Goal: Task Accomplishment & Management: Use online tool/utility

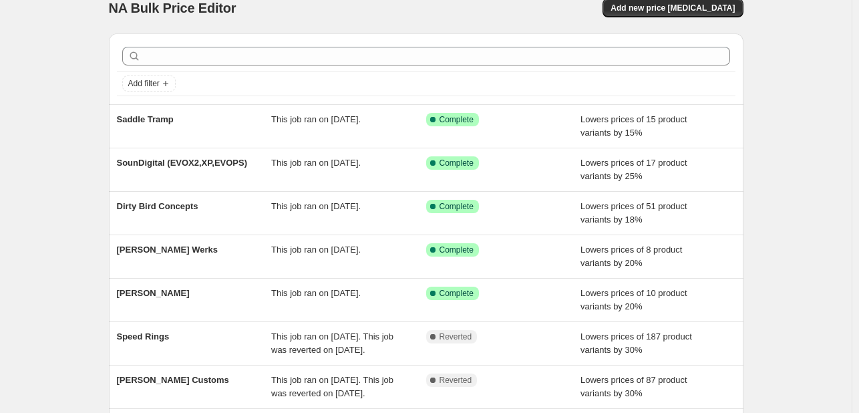
scroll to position [18, 0]
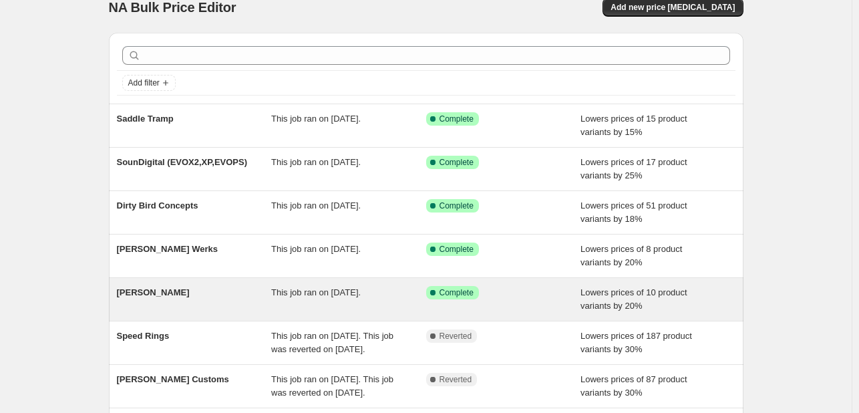
click at [312, 281] on div "[PERSON_NAME] This job ran on [DATE]. Success Complete Complete Lowers prices o…" at bounding box center [426, 299] width 634 height 43
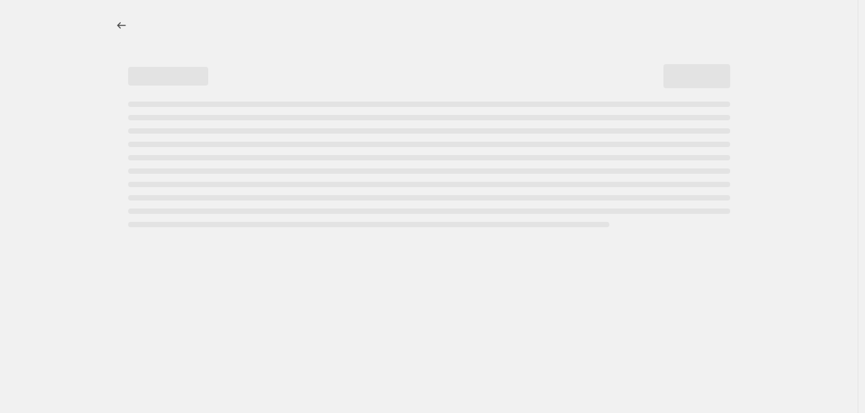
select select "percentage"
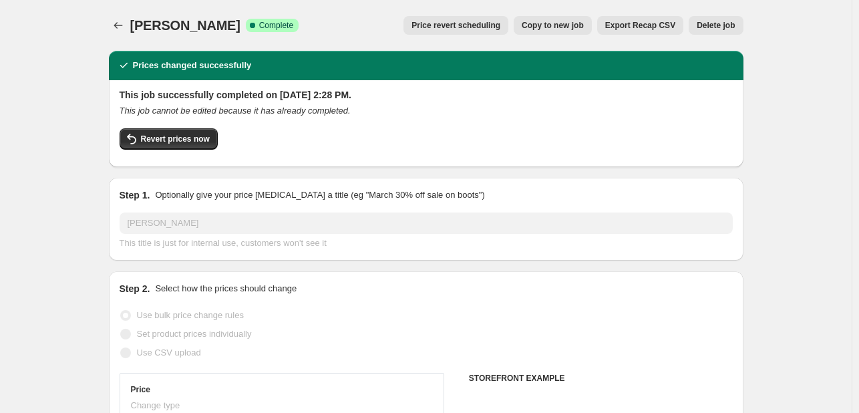
select select "vendor"
click at [553, 25] on span "Copy to new job" at bounding box center [552, 25] width 62 height 11
select select "percentage"
select select "vendor"
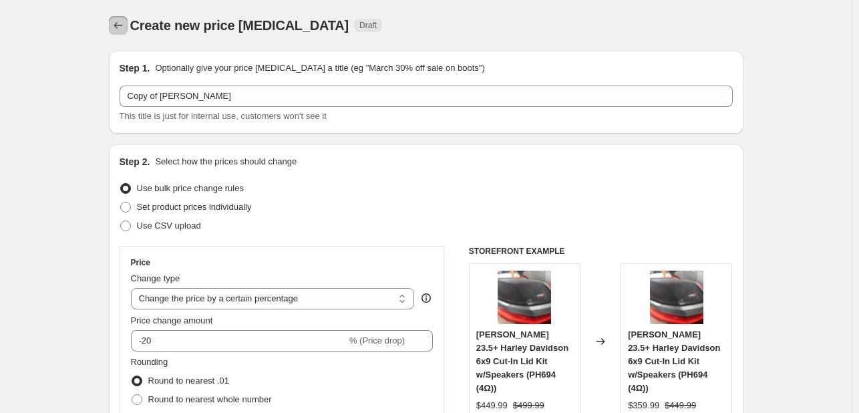
click at [124, 23] on icon "Price change jobs" at bounding box center [117, 25] width 13 height 13
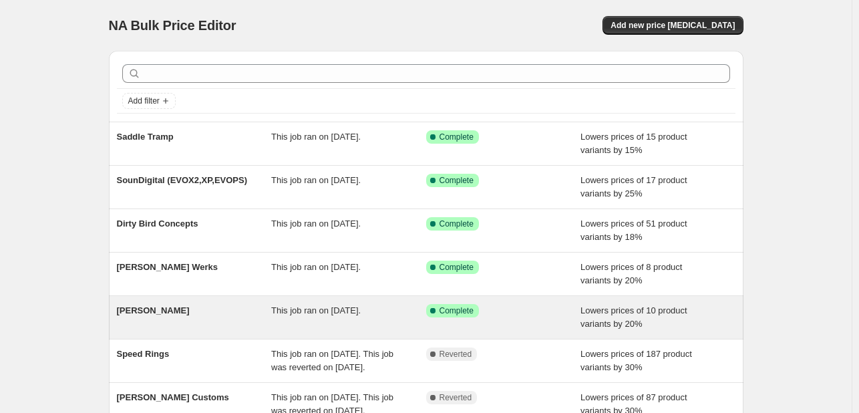
click at [256, 304] on div "[PERSON_NAME]" at bounding box center [194, 317] width 155 height 27
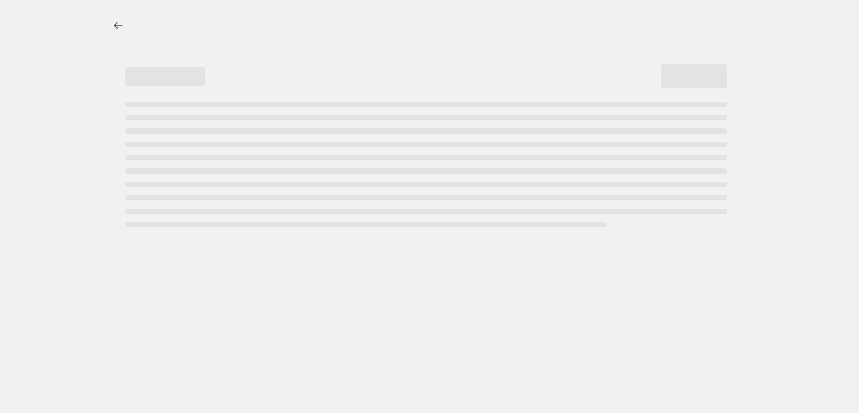
select select "percentage"
select select "vendor"
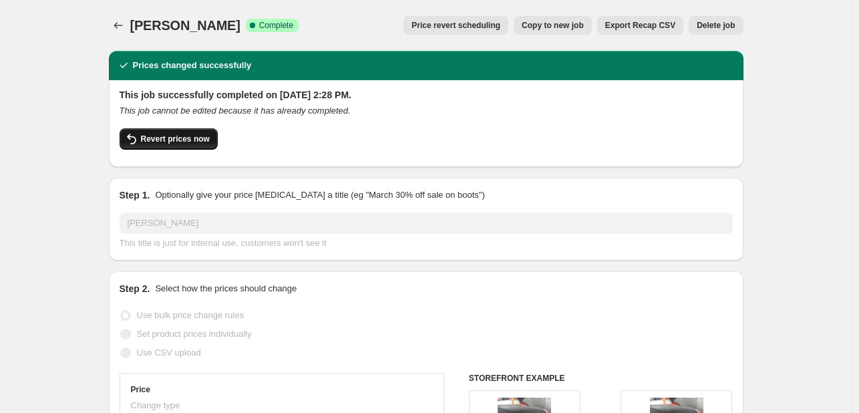
click at [196, 134] on span "Revert prices now" at bounding box center [175, 139] width 69 height 11
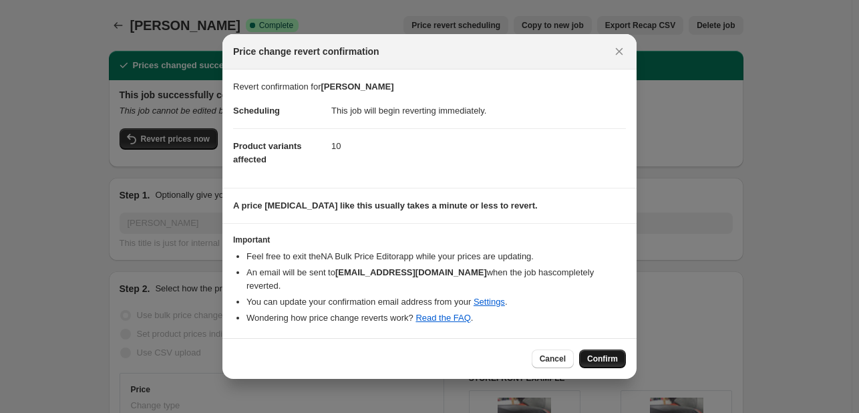
click at [589, 357] on span "Confirm" at bounding box center [602, 358] width 31 height 11
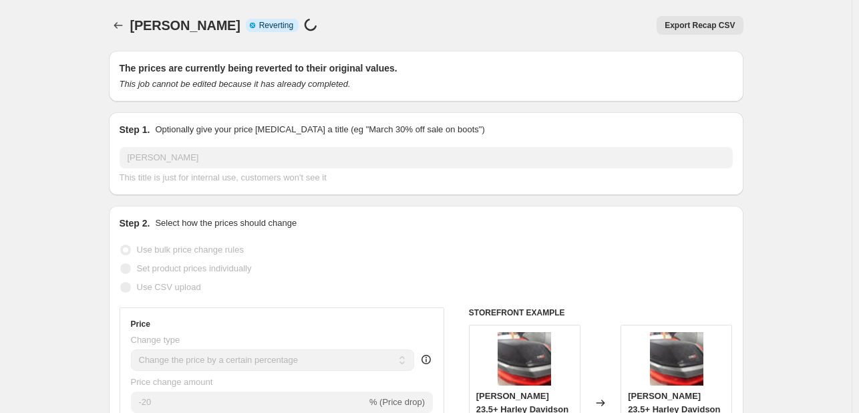
select select "percentage"
select select "vendor"
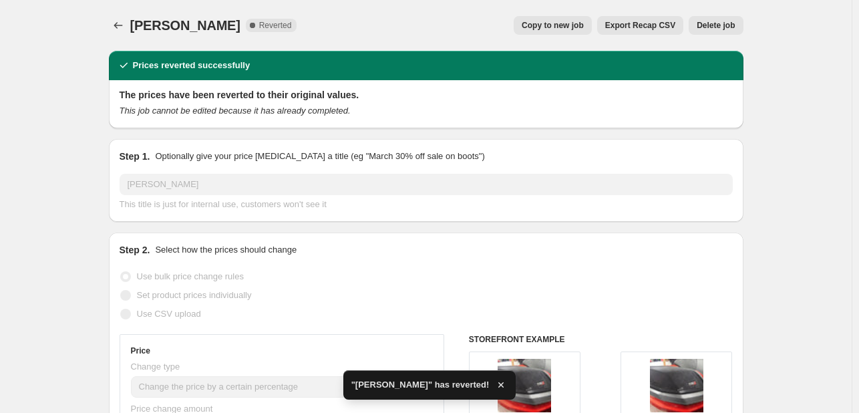
click at [569, 25] on span "Copy to new job" at bounding box center [552, 25] width 62 height 11
select select "percentage"
select select "vendor"
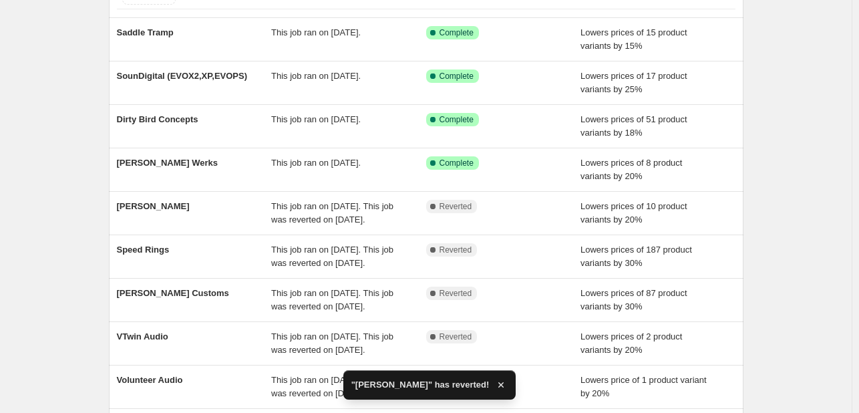
scroll to position [107, 0]
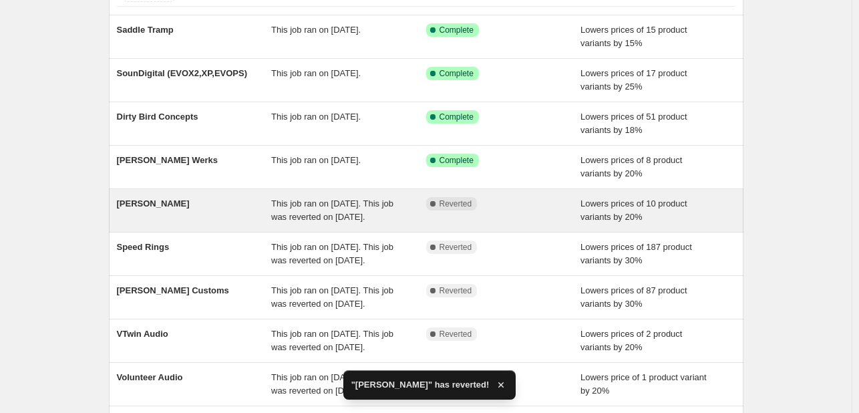
click at [215, 200] on div "[PERSON_NAME]" at bounding box center [194, 210] width 155 height 27
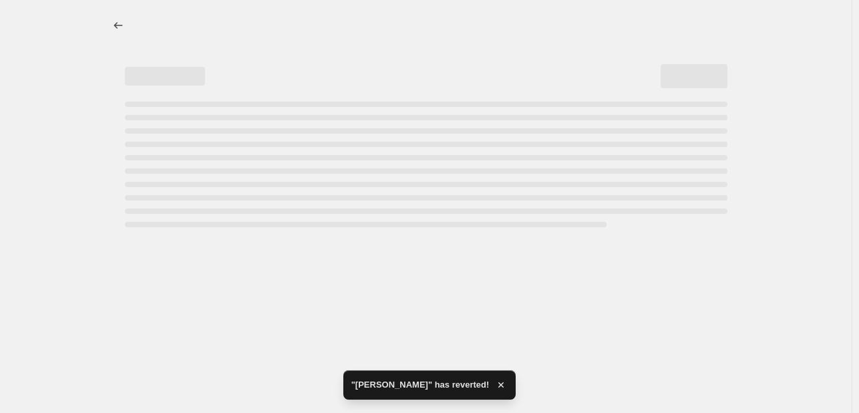
select select "percentage"
select select "vendor"
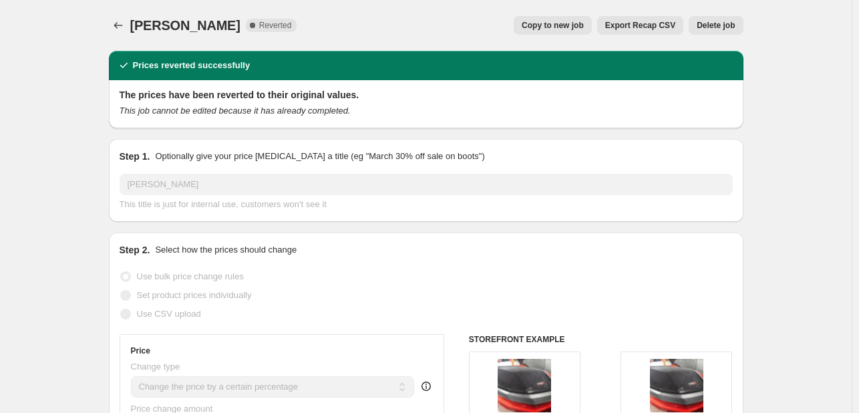
click at [706, 27] on span "Delete job" at bounding box center [715, 25] width 38 height 11
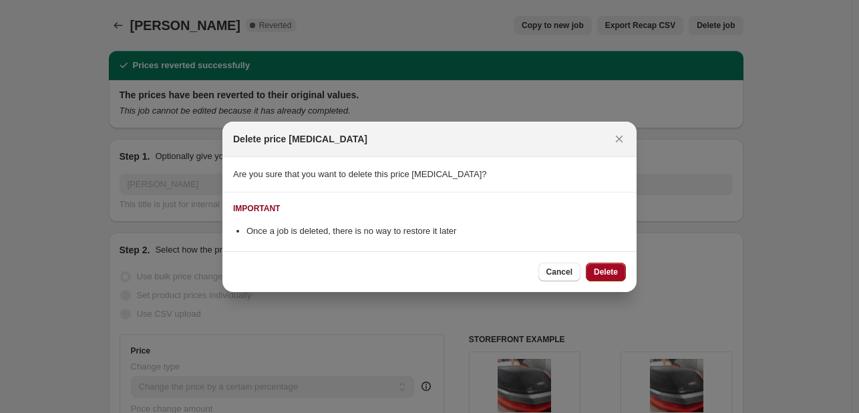
click at [606, 273] on span "Delete" at bounding box center [606, 271] width 24 height 11
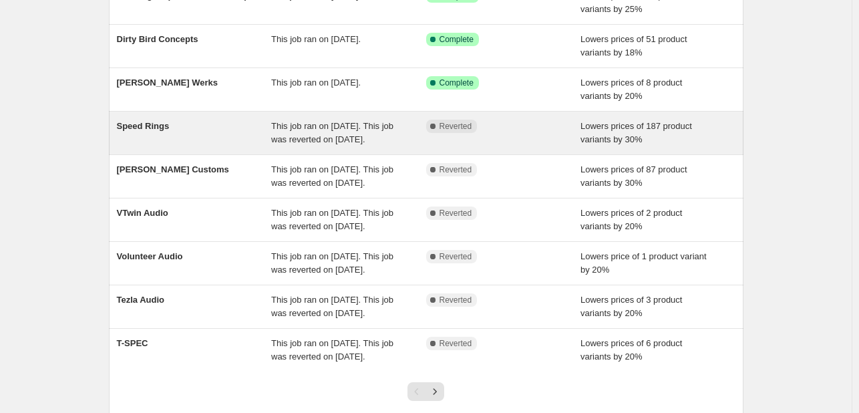
scroll to position [184, 0]
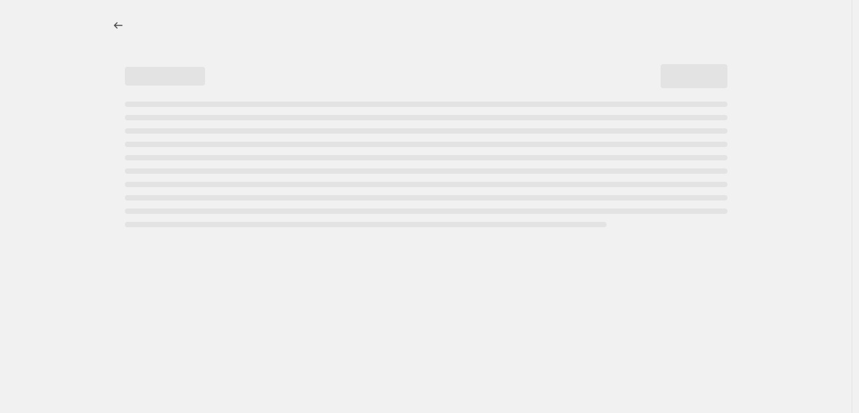
select select "percentage"
select select "vendor"
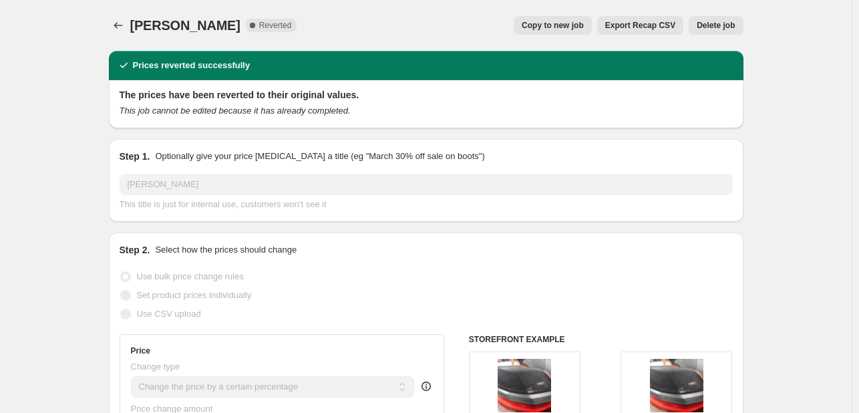
click at [565, 23] on span "Copy to new job" at bounding box center [552, 25] width 62 height 11
select select "percentage"
select select "vendor"
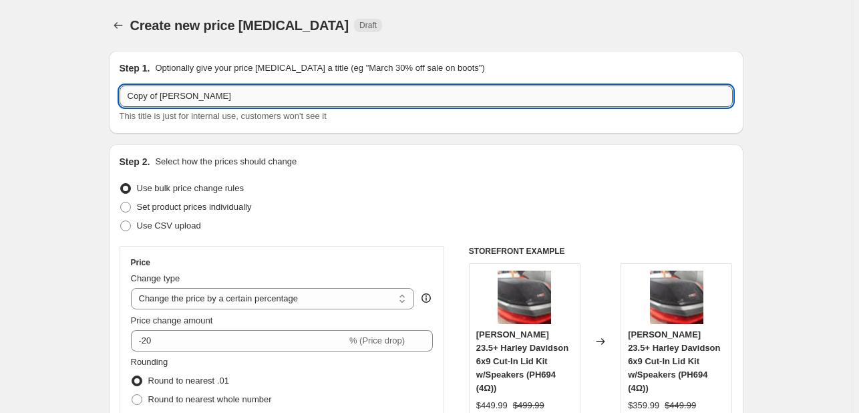
click at [168, 99] on input "Copy of Cerwin Vega" at bounding box center [426, 95] width 613 height 21
drag, startPoint x: 164, startPoint y: 98, endPoint x: 63, endPoint y: 99, distance: 100.2
type input "Cerwin Vega"
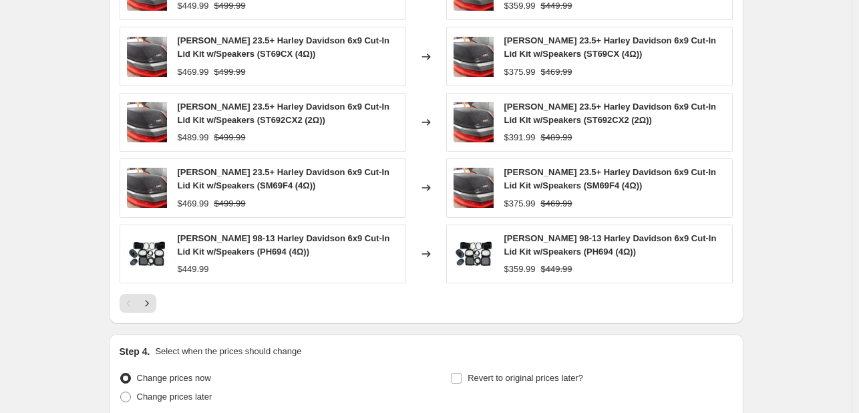
scroll to position [1092, 0]
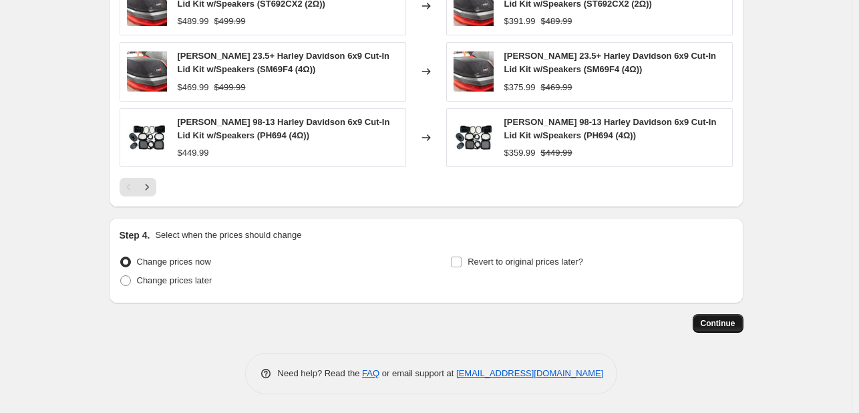
click at [721, 323] on span "Continue" at bounding box center [717, 323] width 35 height 11
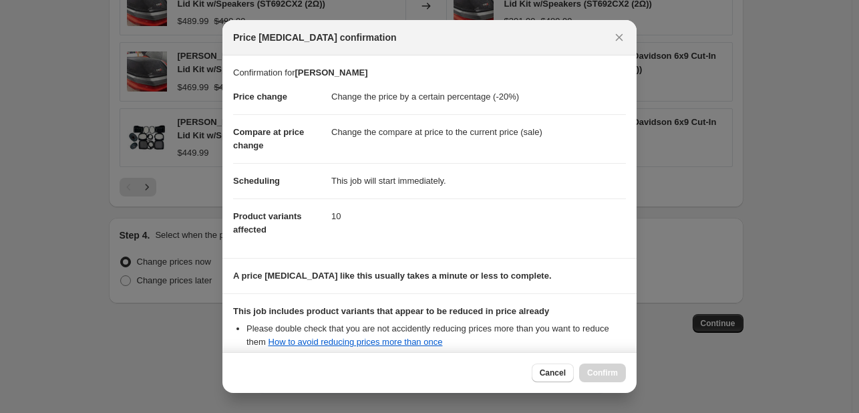
click at [502, 132] on dd "Change the compare at price to the current price (sale)" at bounding box center [478, 131] width 294 height 35
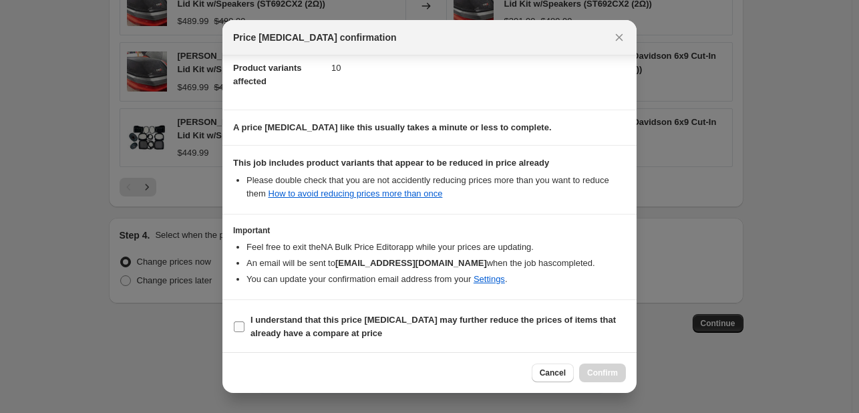
click at [472, 318] on b "I understand that this price change job may further reduce the prices of items …" at bounding box center [432, 325] width 365 height 23
click at [244, 321] on input "I understand that this price change job may further reduce the prices of items …" at bounding box center [239, 326] width 11 height 11
checkbox input "true"
click at [600, 377] on span "Confirm" at bounding box center [602, 372] width 31 height 11
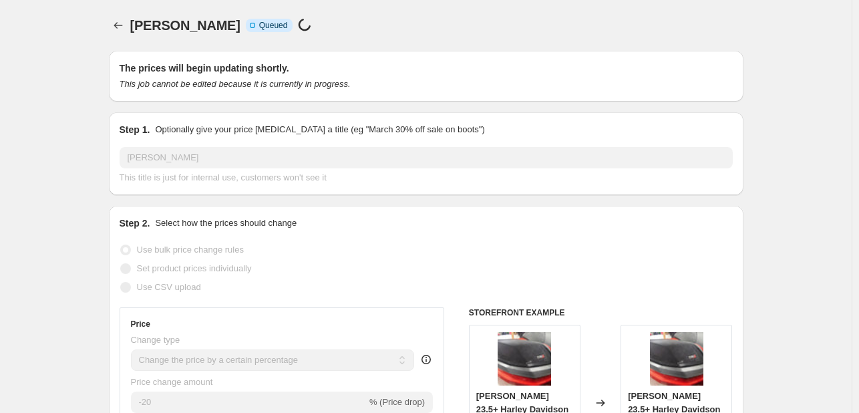
select select "percentage"
select select "vendor"
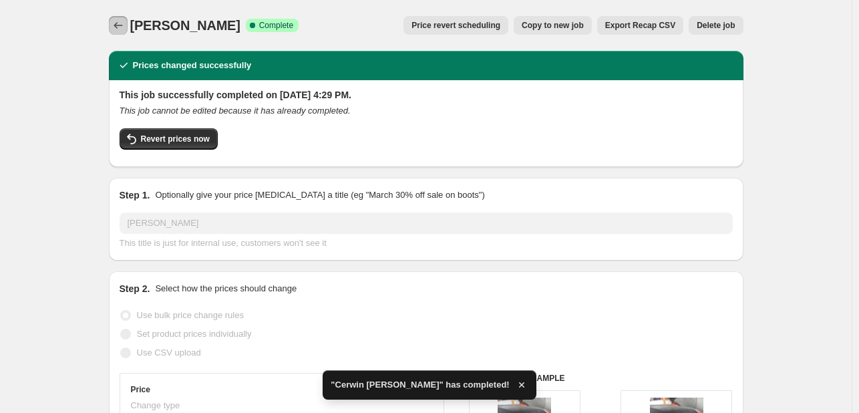
click at [121, 25] on icon "Price change jobs" at bounding box center [117, 25] width 9 height 7
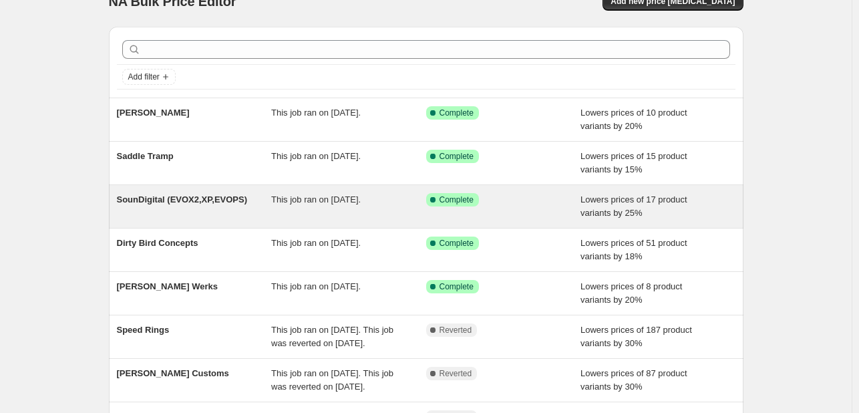
scroll to position [25, 0]
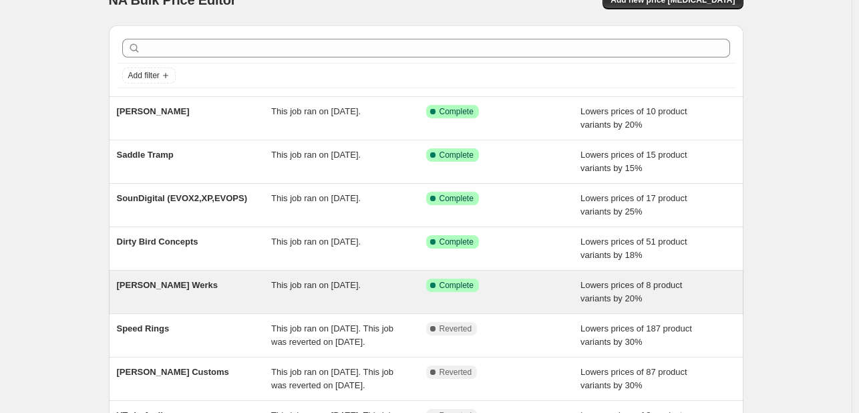
click at [316, 284] on span "This job ran on [DATE]." at bounding box center [315, 285] width 89 height 10
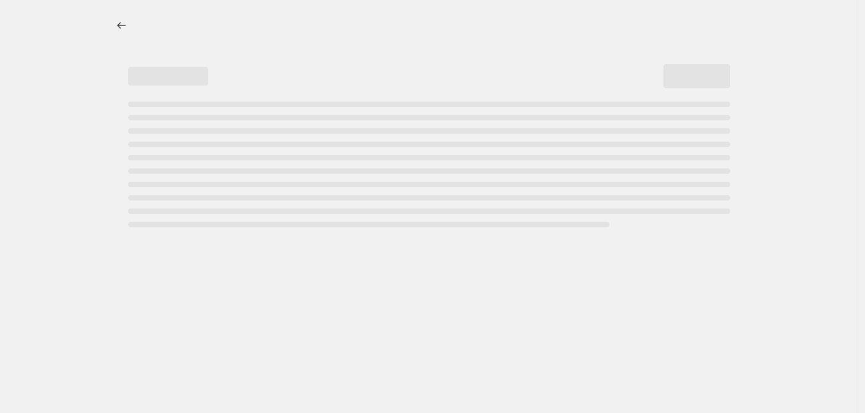
select select "percentage"
select select "vendor"
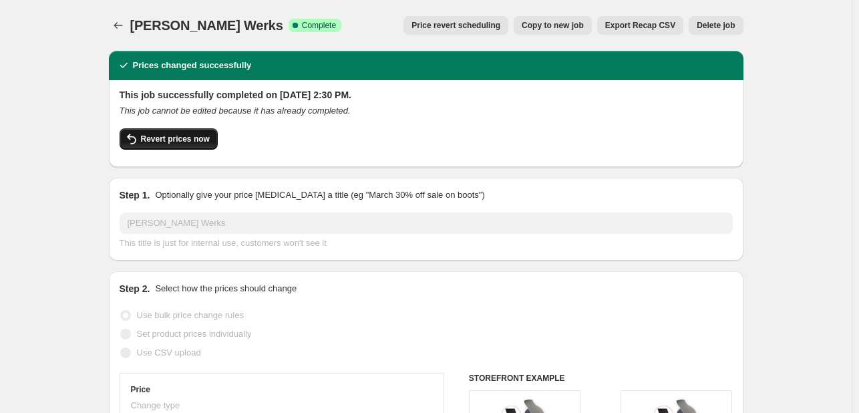
click at [170, 138] on span "Revert prices now" at bounding box center [175, 139] width 69 height 11
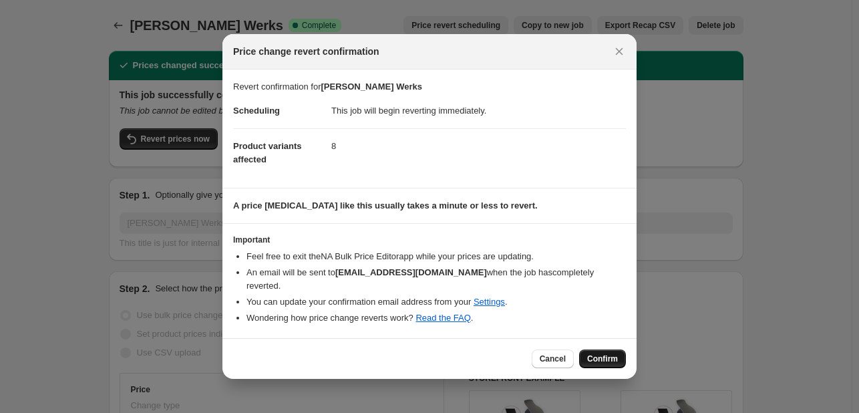
click at [599, 355] on span "Confirm" at bounding box center [602, 358] width 31 height 11
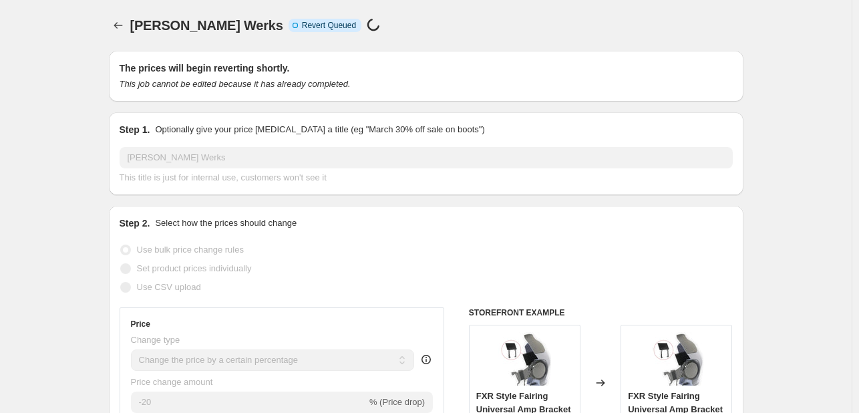
select select "percentage"
select select "vendor"
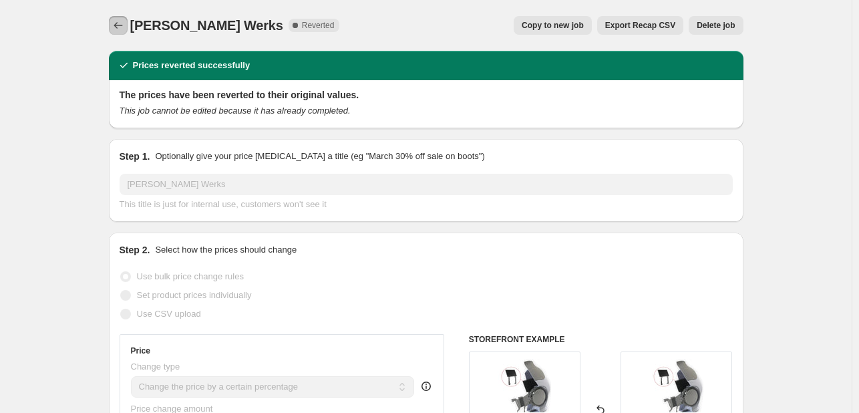
click at [125, 23] on icon "Price change jobs" at bounding box center [117, 25] width 13 height 13
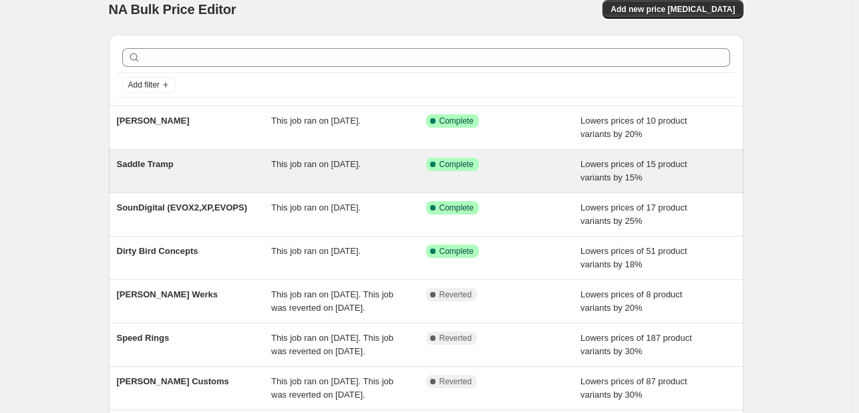
scroll to position [16, 0]
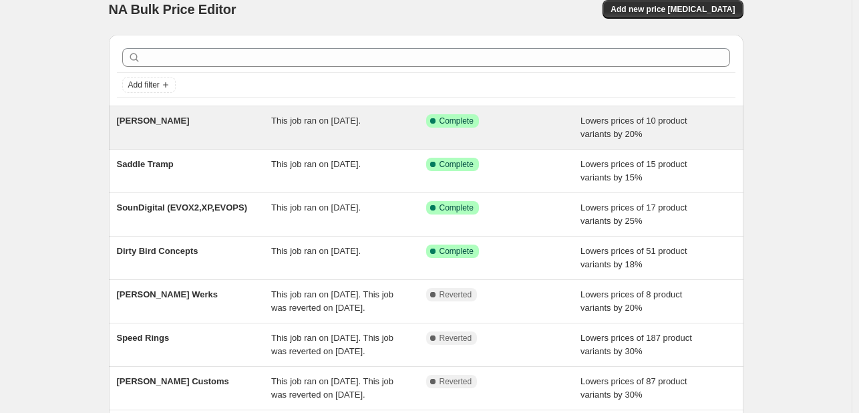
click at [251, 128] on div "[PERSON_NAME]" at bounding box center [194, 127] width 155 height 27
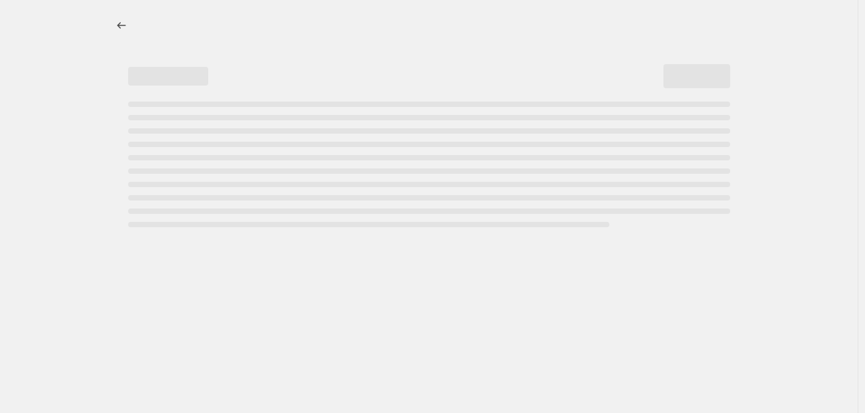
select select "percentage"
select select "vendor"
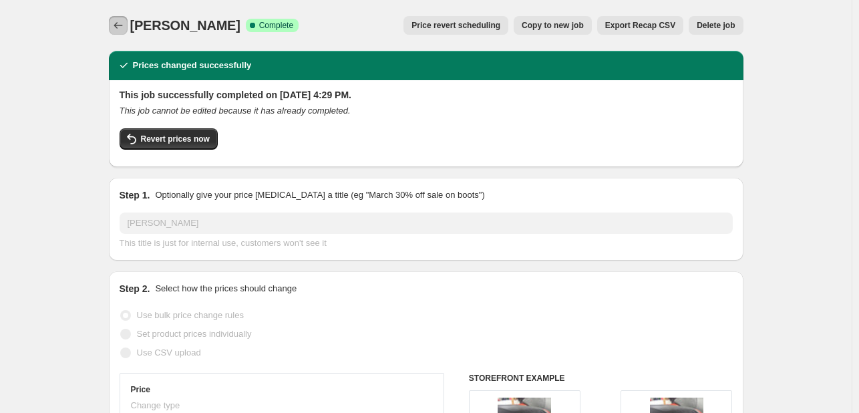
click at [117, 21] on icon "Price change jobs" at bounding box center [117, 25] width 13 height 13
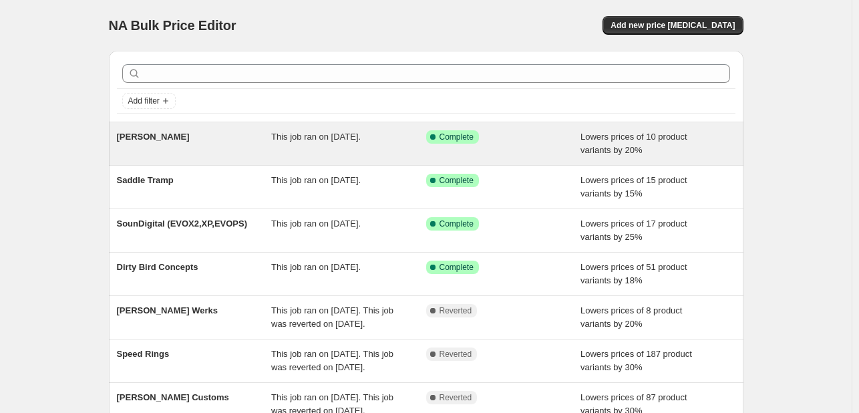
click at [162, 137] on span "[PERSON_NAME]" at bounding box center [153, 137] width 73 height 10
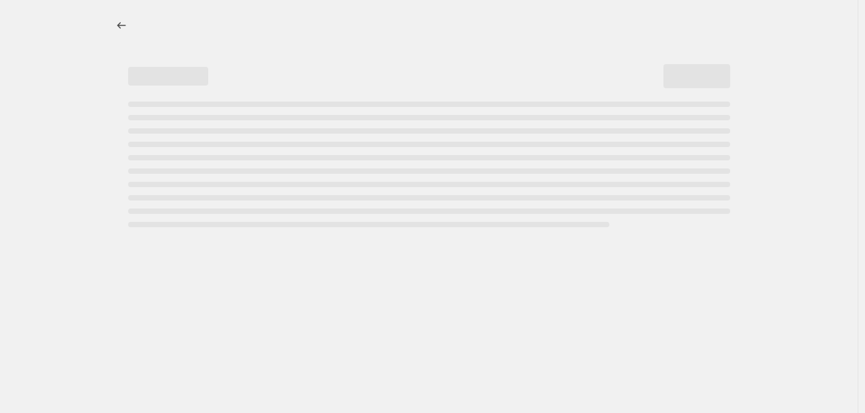
select select "percentage"
select select "vendor"
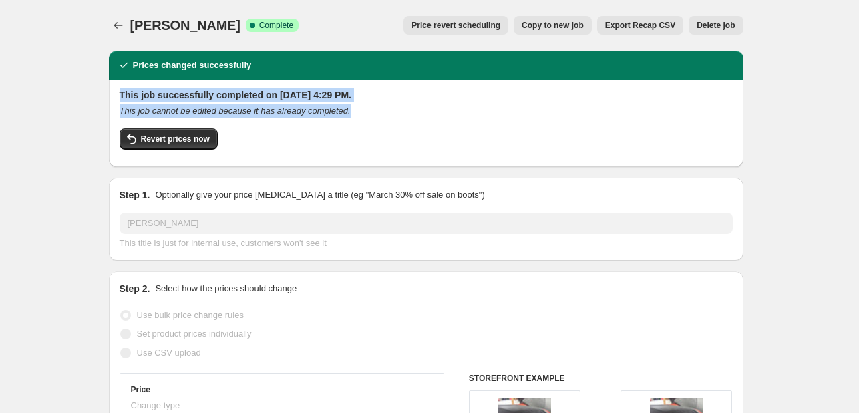
drag, startPoint x: 343, startPoint y: 110, endPoint x: 122, endPoint y: 90, distance: 221.9
click at [122, 90] on div "This job successfully completed on September 10, 2025 at 4:29 PM. This job cann…" at bounding box center [426, 122] width 613 height 68
click at [122, 90] on h2 "This job successfully completed on September 10, 2025 at 4:29 PM." at bounding box center [426, 94] width 613 height 13
drag, startPoint x: 122, startPoint y: 90, endPoint x: 347, endPoint y: 108, distance: 225.7
click at [347, 108] on div "This job successfully completed on September 10, 2025 at 4:29 PM. This job cann…" at bounding box center [426, 122] width 613 height 68
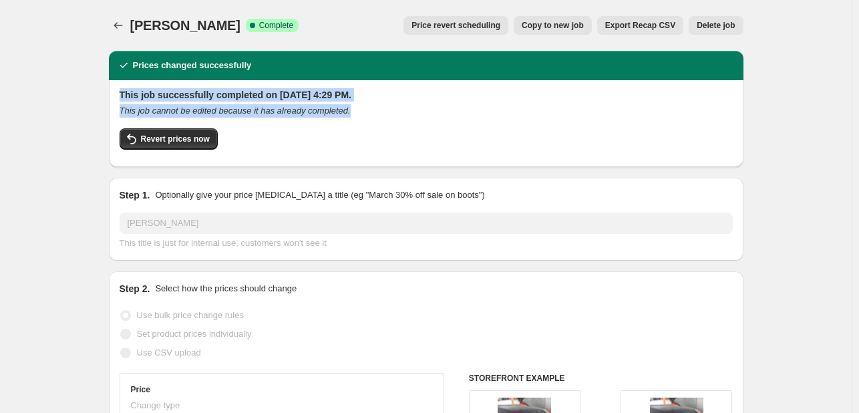
click at [347, 108] on div "This job cannot be edited because it has already completed." at bounding box center [426, 110] width 613 height 13
drag, startPoint x: 347, startPoint y: 110, endPoint x: 114, endPoint y: 80, distance: 234.3
click at [114, 80] on div "This job successfully completed on September 10, 2025 at 4:29 PM. This job cann…" at bounding box center [426, 123] width 634 height 87
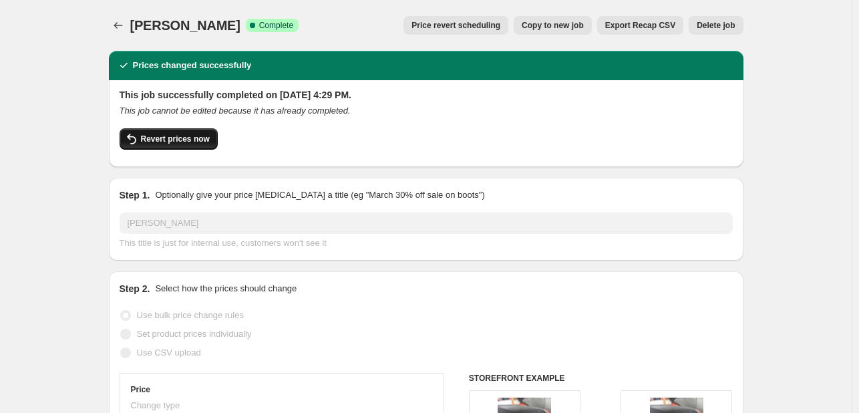
click at [170, 134] on button "Revert prices now" at bounding box center [169, 138] width 98 height 21
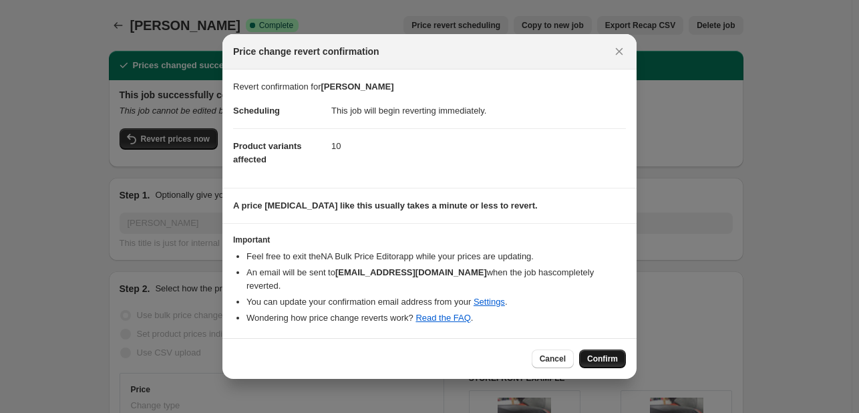
click at [599, 354] on span "Confirm" at bounding box center [602, 358] width 31 height 11
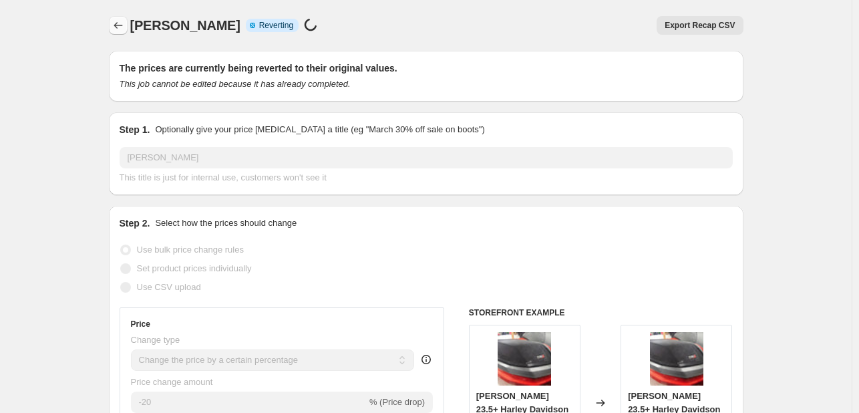
select select "percentage"
select select "vendor"
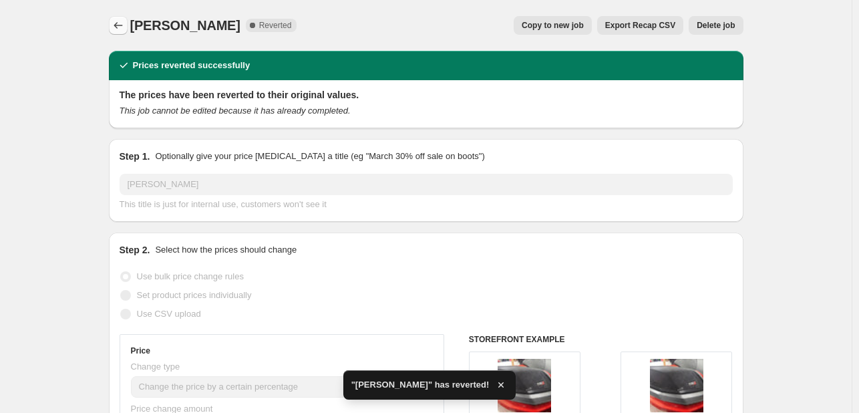
click at [118, 23] on icon "Price change jobs" at bounding box center [117, 25] width 13 height 13
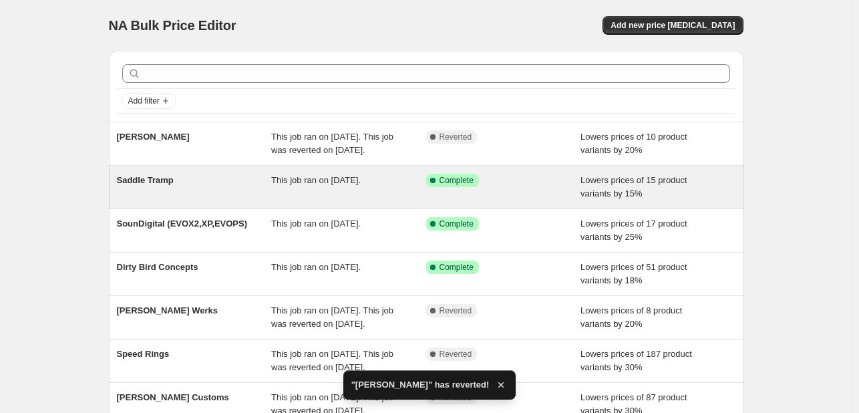
click at [449, 186] on span "Complete" at bounding box center [456, 180] width 34 height 11
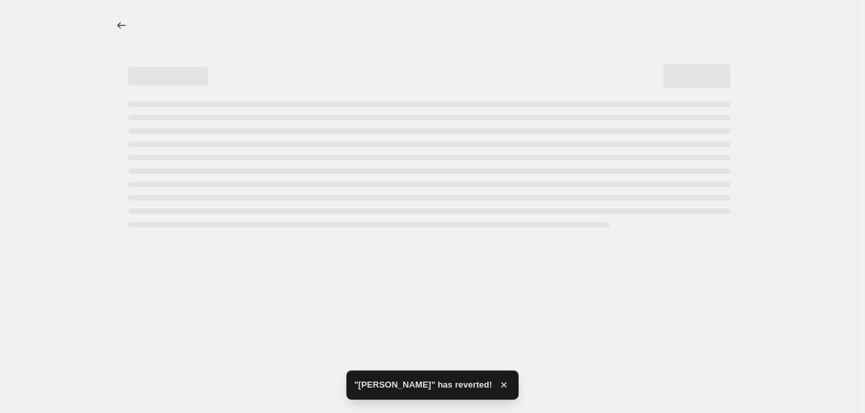
select select "percentage"
select select "vendor"
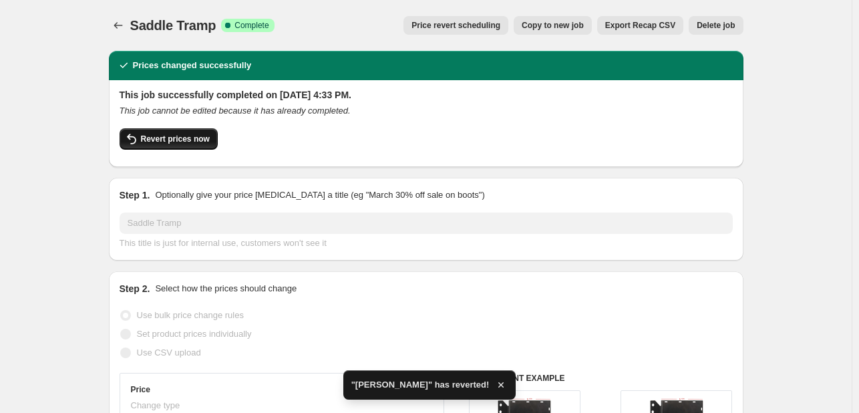
click at [182, 142] on span "Revert prices now" at bounding box center [175, 139] width 69 height 11
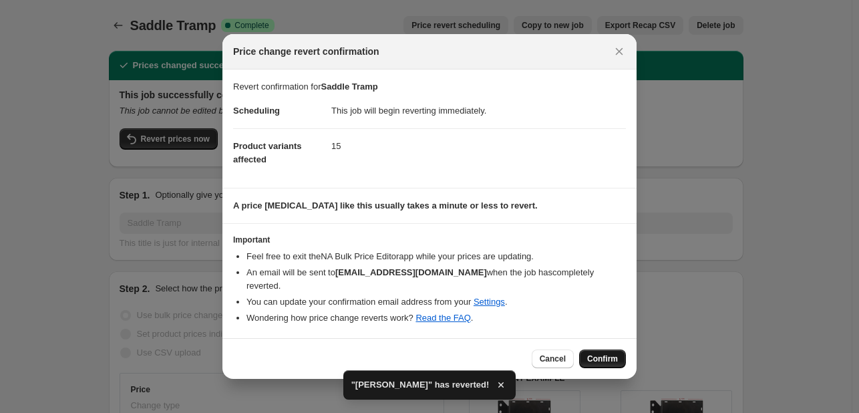
click at [612, 359] on span "Confirm" at bounding box center [602, 358] width 31 height 11
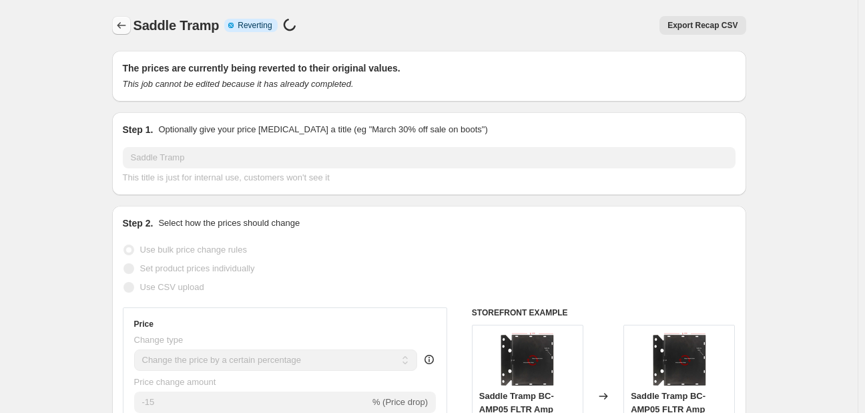
select select "percentage"
select select "vendor"
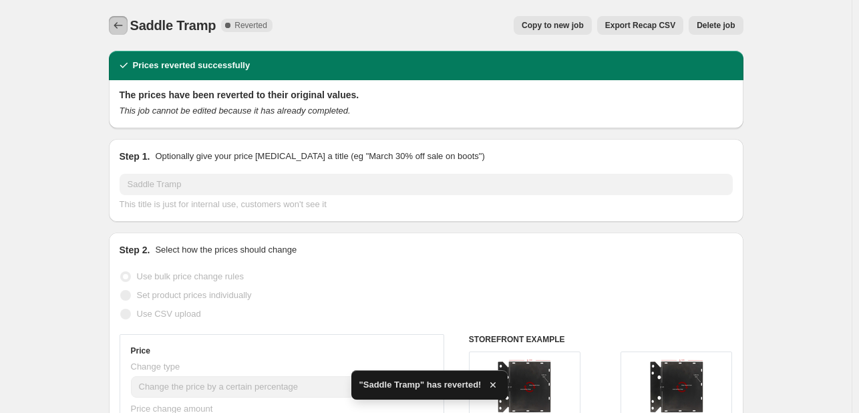
click at [121, 29] on icon "Price change jobs" at bounding box center [117, 25] width 13 height 13
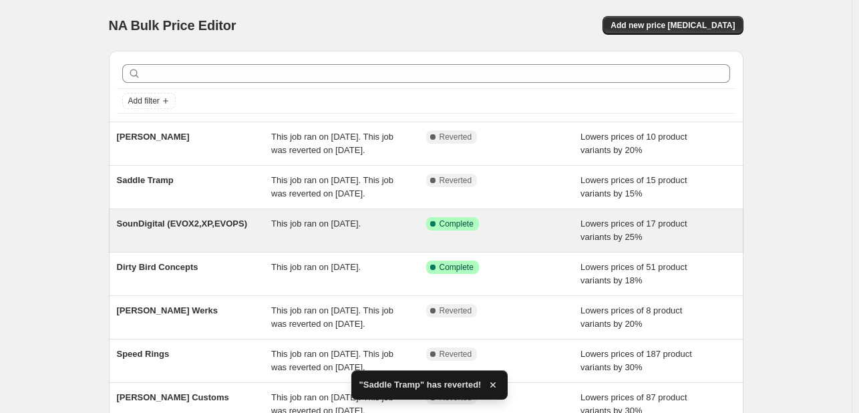
click at [297, 228] on span "This job ran on [DATE]." at bounding box center [315, 223] width 89 height 10
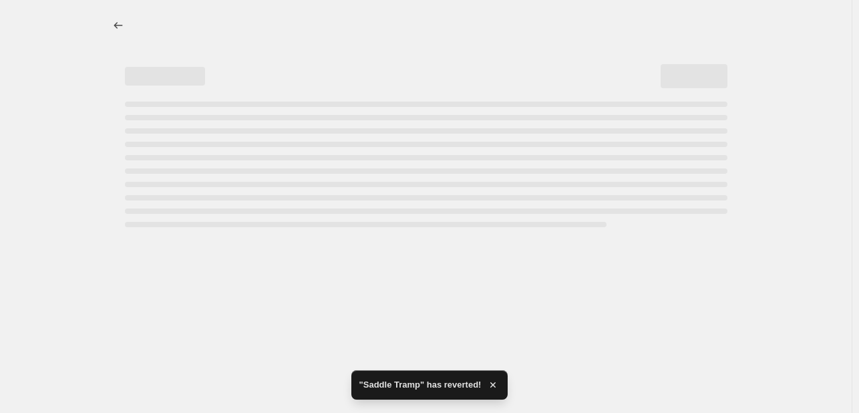
select select "percentage"
select select "vendor"
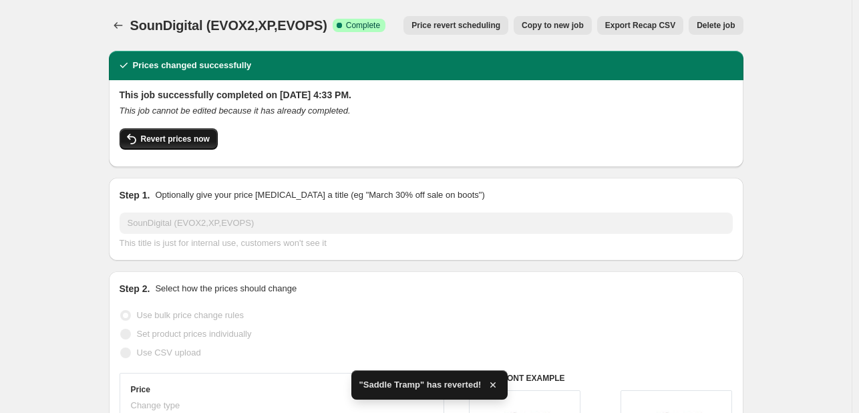
click at [195, 138] on span "Revert prices now" at bounding box center [175, 139] width 69 height 11
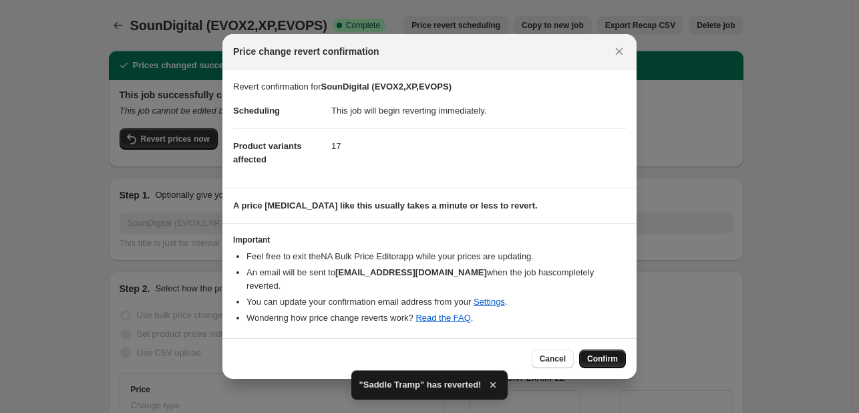
click at [609, 350] on button "Confirm" at bounding box center [602, 358] width 47 height 19
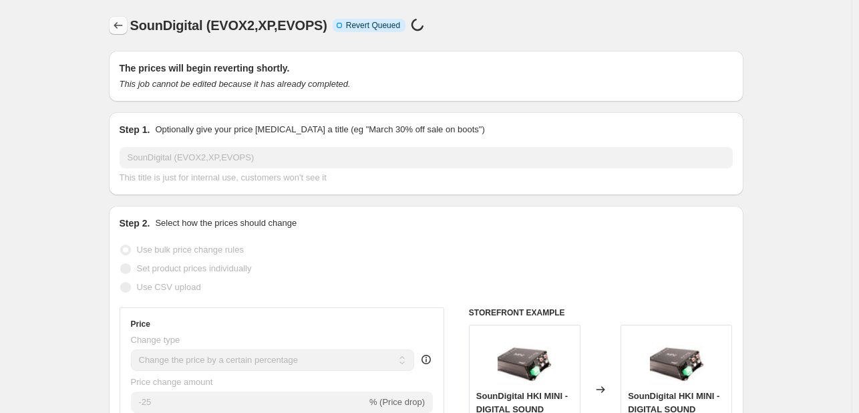
select select "percentage"
select select "vendor"
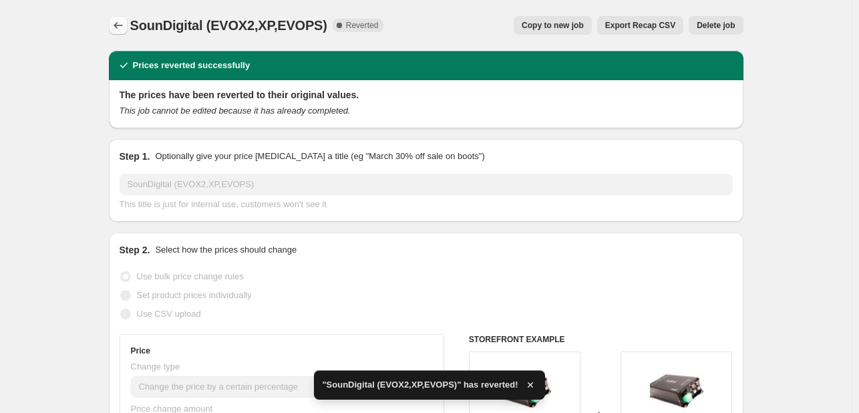
click at [118, 27] on icon "Price change jobs" at bounding box center [117, 25] width 9 height 7
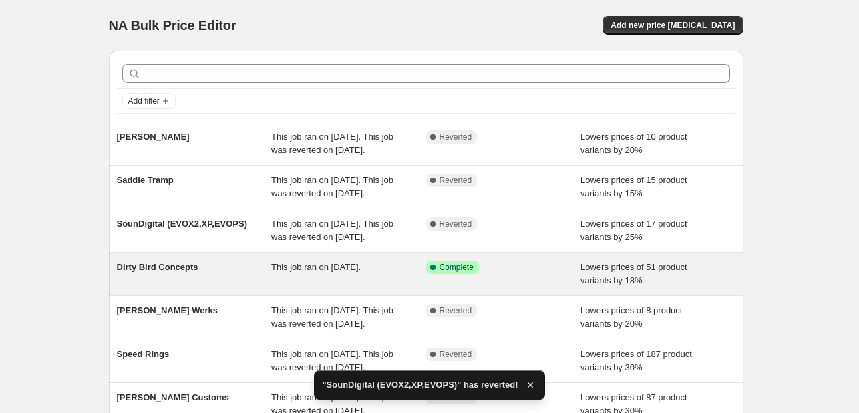
click at [270, 287] on div "Dirty Bird Concepts" at bounding box center [194, 273] width 155 height 27
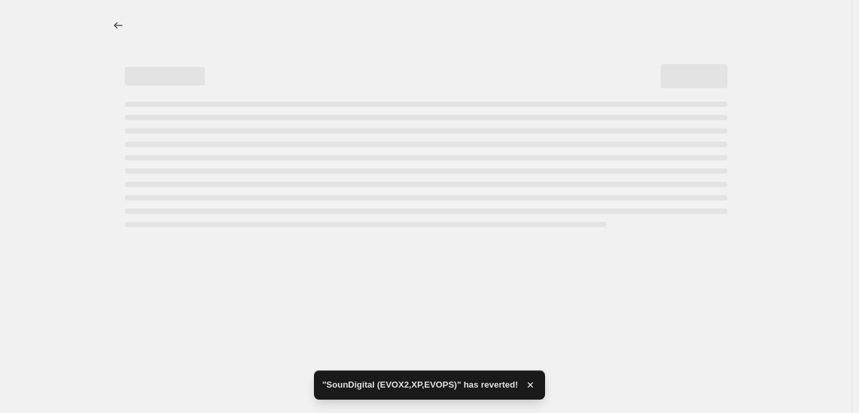
select select "percentage"
select select "vendor"
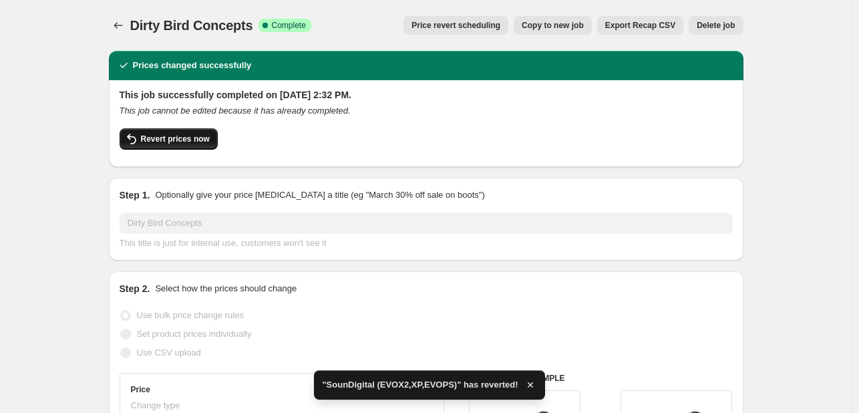
click at [168, 129] on button "Revert prices now" at bounding box center [169, 138] width 98 height 21
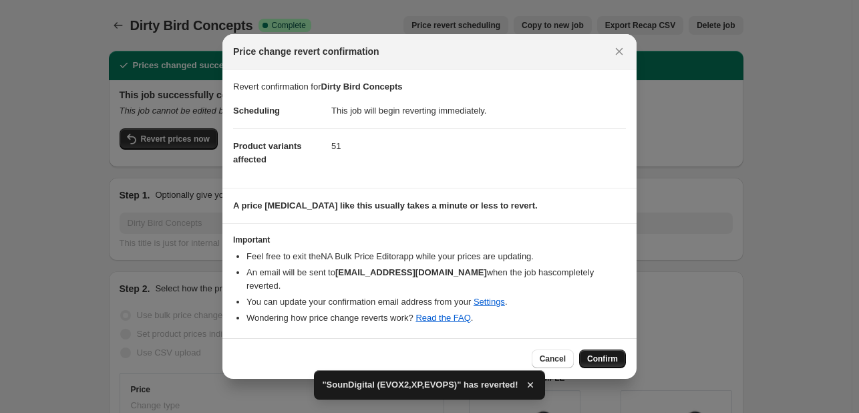
click at [593, 353] on button "Confirm" at bounding box center [602, 358] width 47 height 19
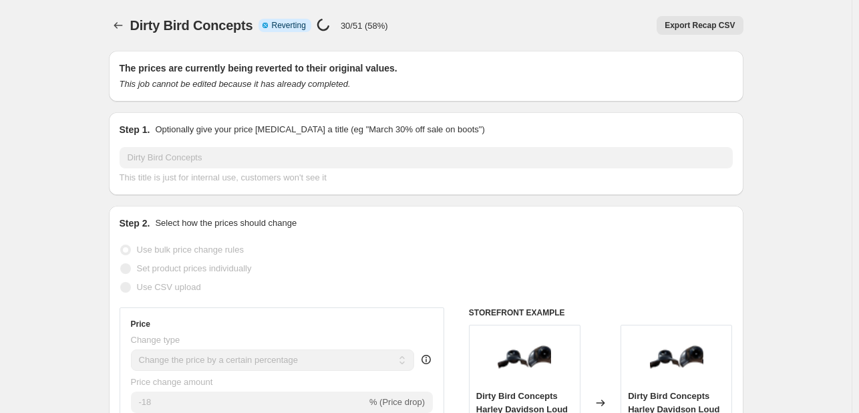
select select "percentage"
select select "vendor"
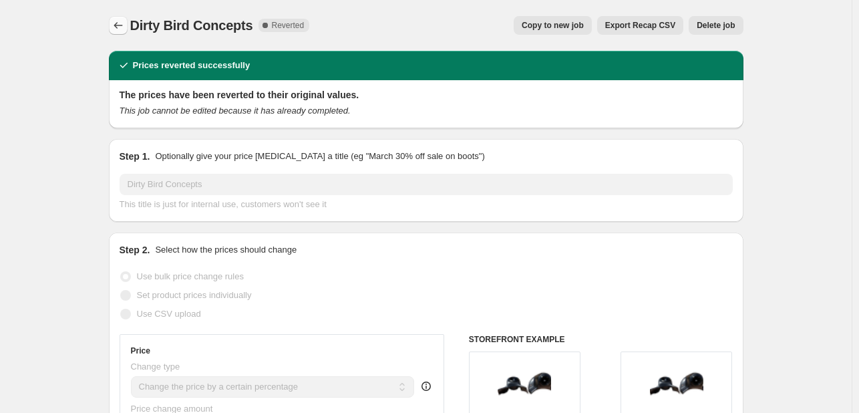
click at [118, 29] on icon "Price change jobs" at bounding box center [117, 25] width 13 height 13
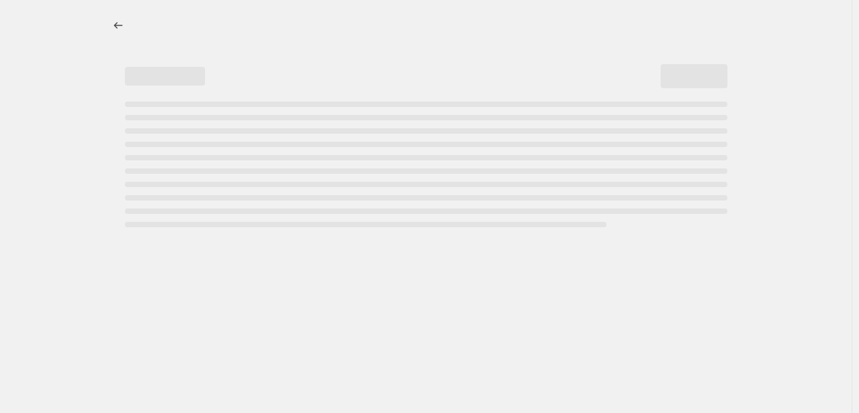
select select "percentage"
select select "vendor"
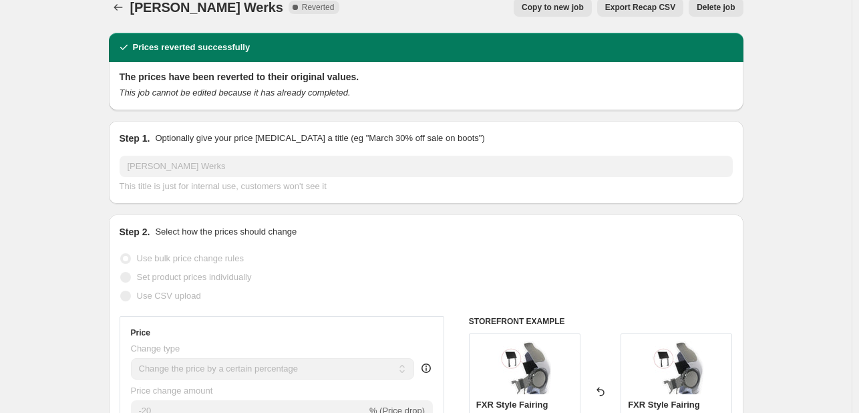
scroll to position [19, 0]
